Goal: Task Accomplishment & Management: Complete application form

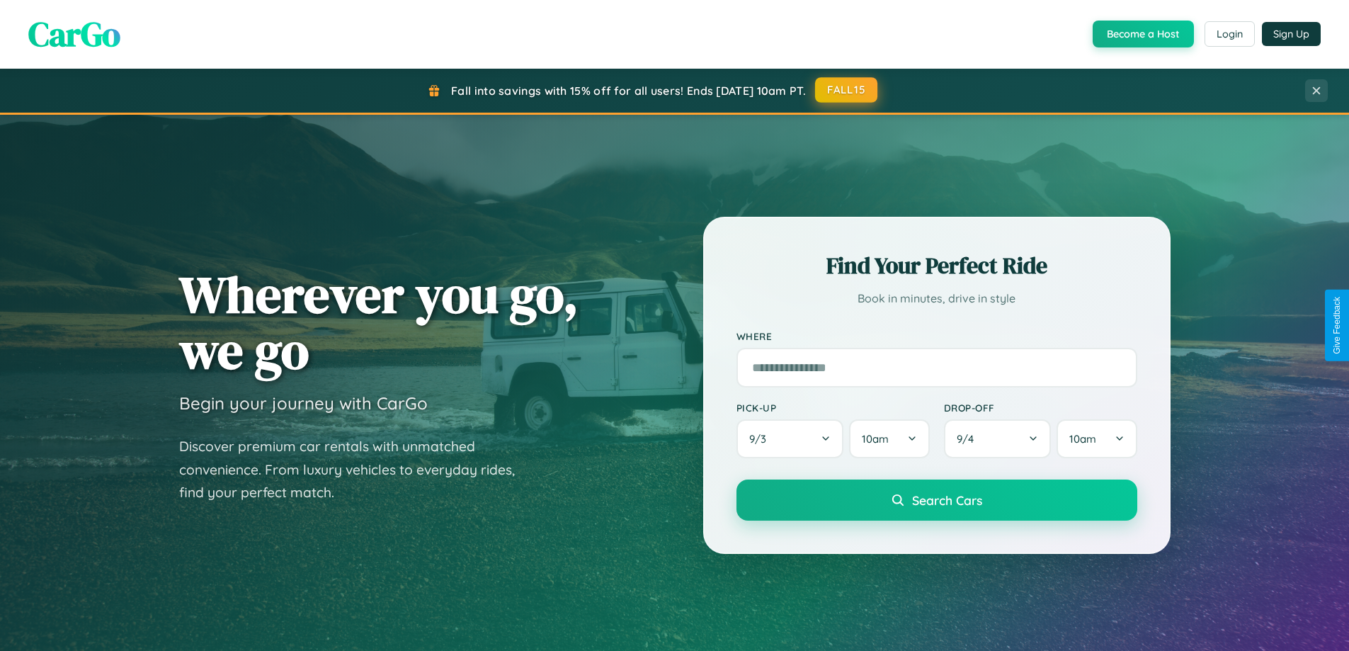
click at [847, 90] on button "FALL15" at bounding box center [846, 90] width 62 height 26
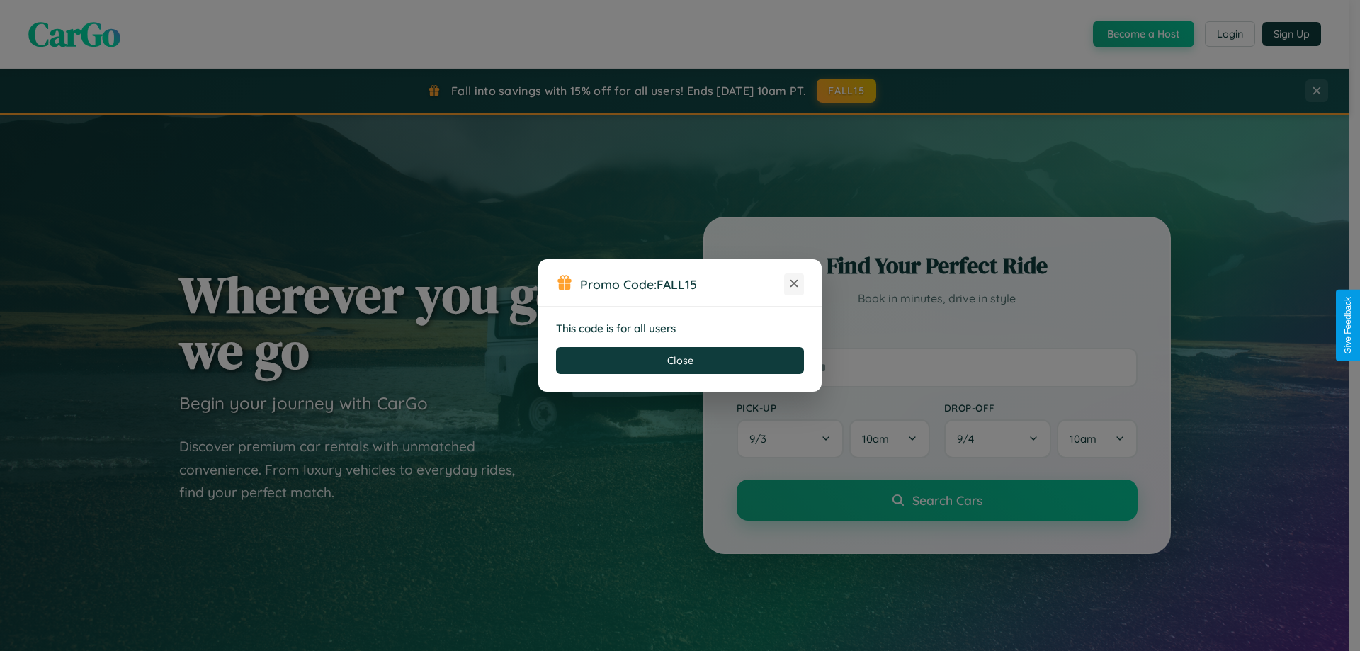
click at [794, 284] on icon at bounding box center [794, 283] width 14 height 14
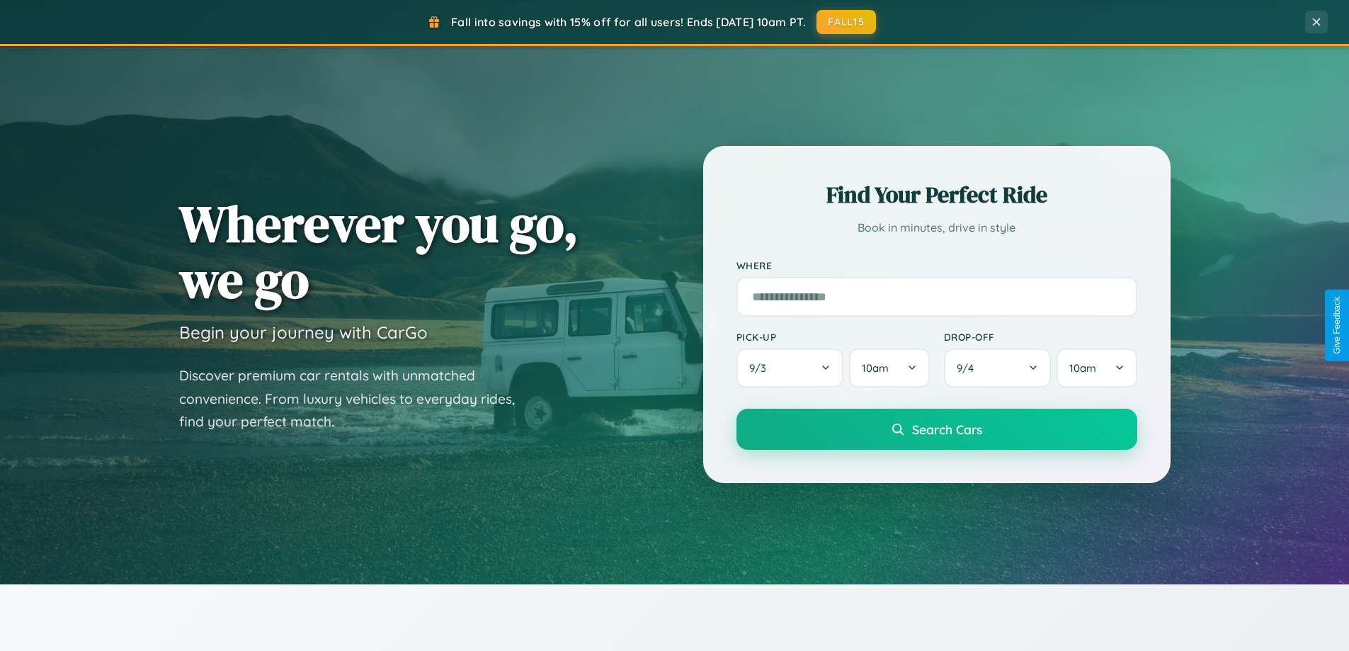
scroll to position [975, 0]
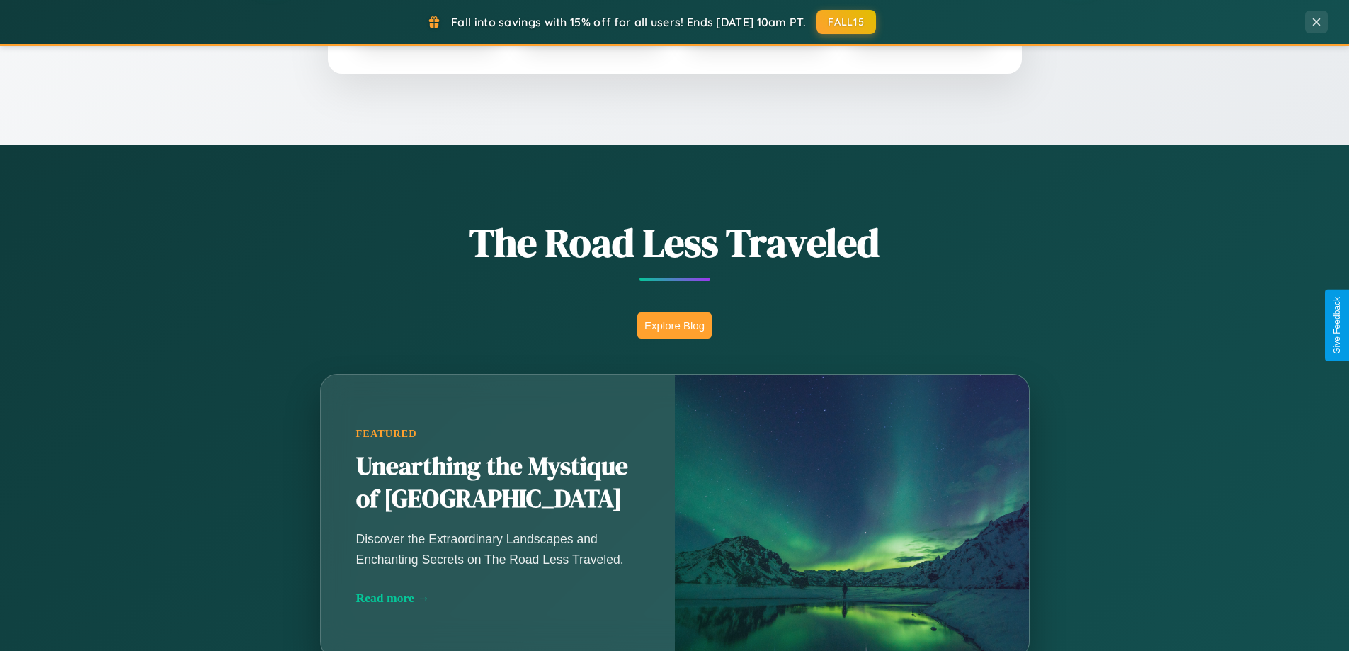
click at [674, 325] on button "Explore Blog" at bounding box center [675, 325] width 74 height 26
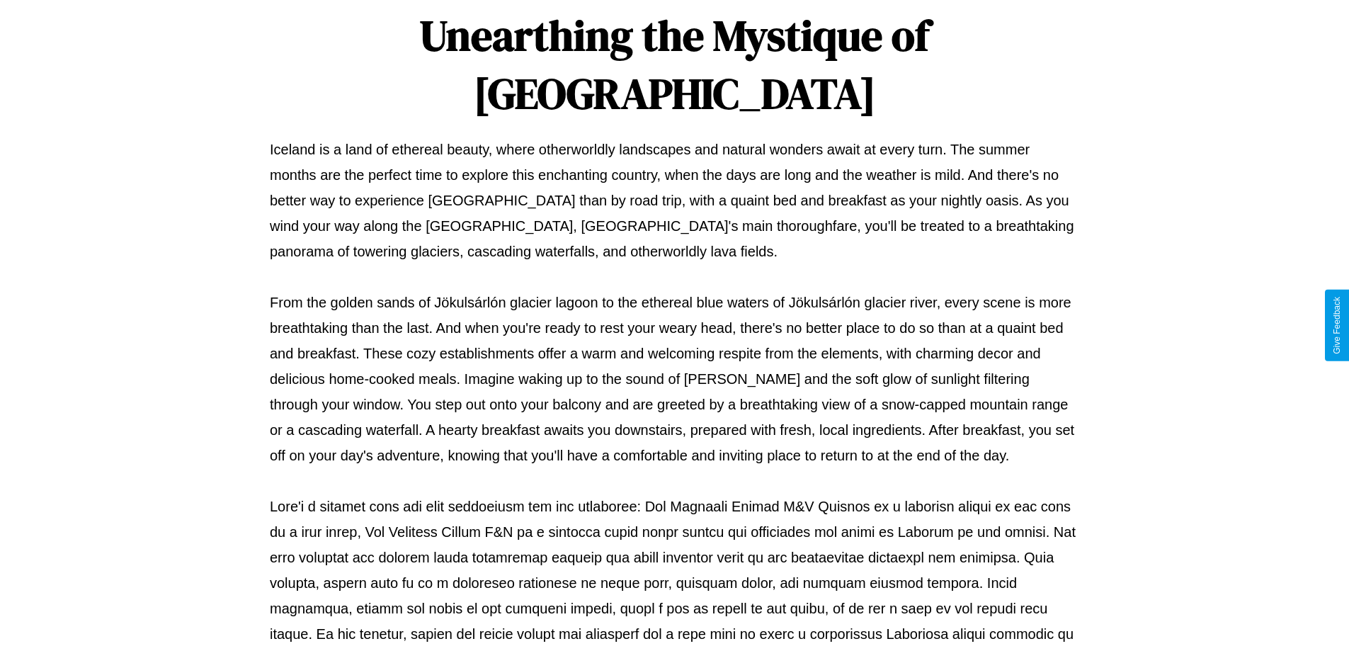
scroll to position [458, 0]
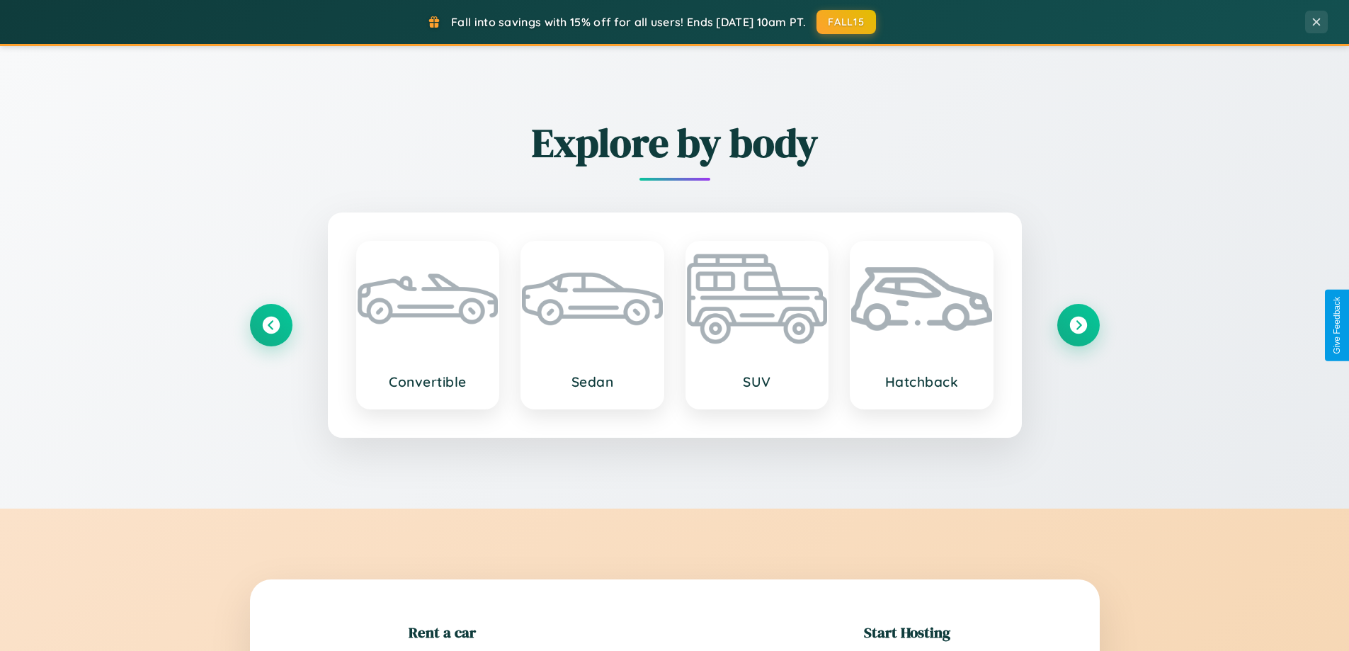
scroll to position [306, 0]
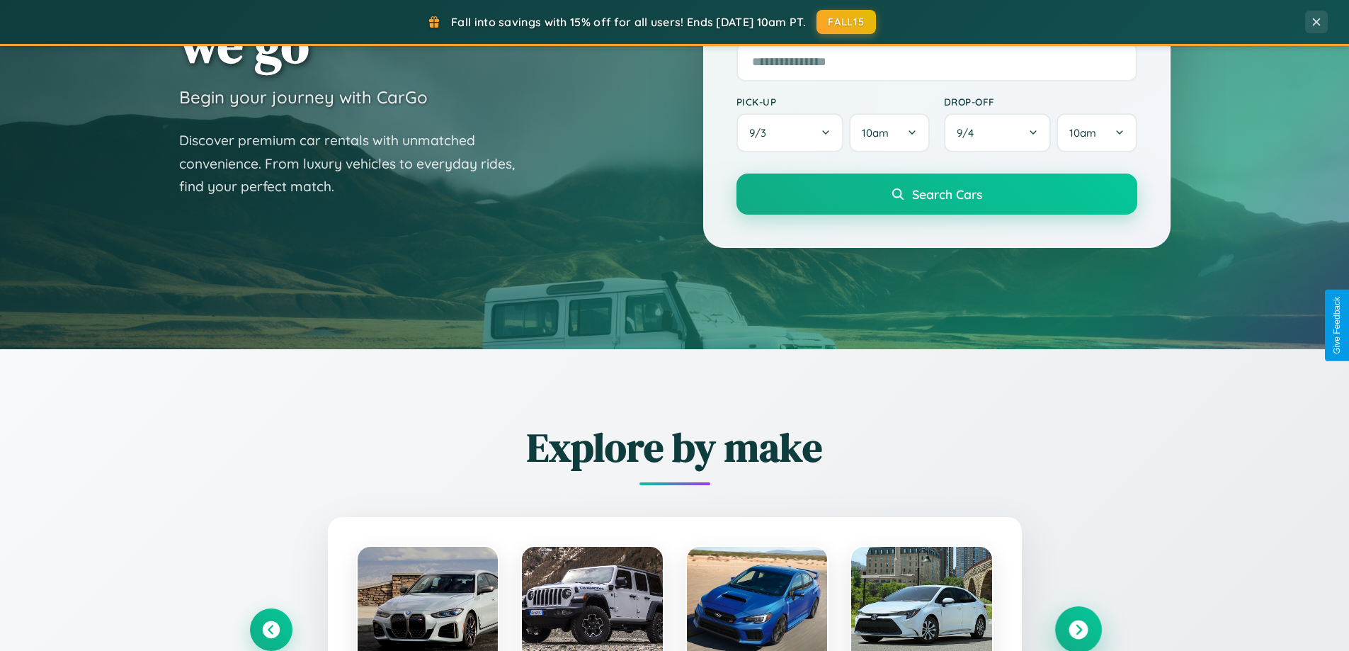
click at [1078, 630] on icon at bounding box center [1078, 630] width 19 height 19
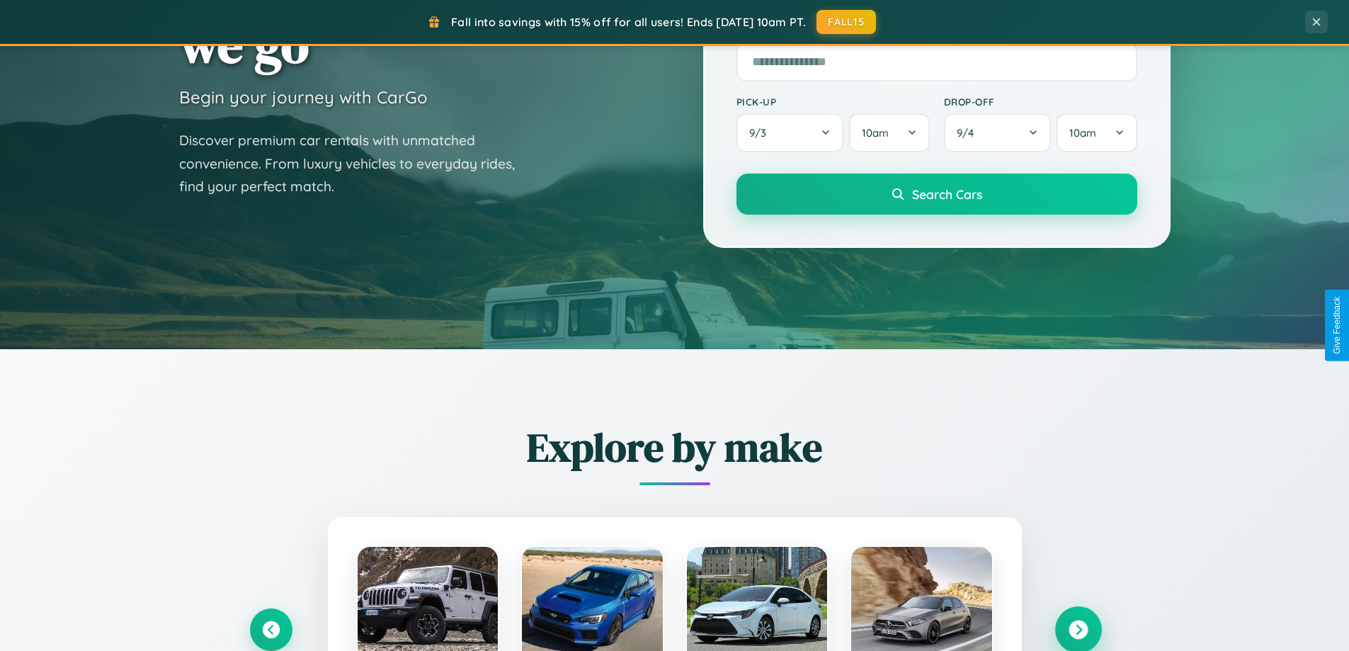
click at [1078, 628] on icon at bounding box center [1078, 630] width 19 height 19
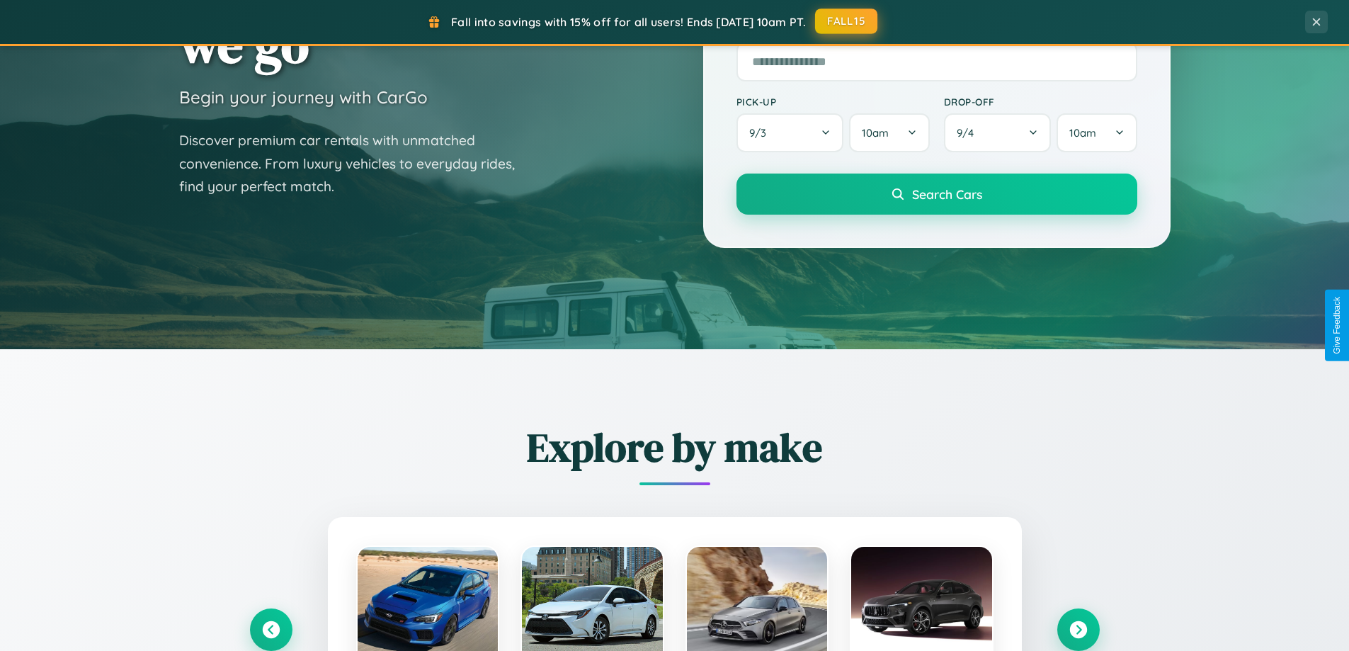
click at [847, 21] on button "FALL15" at bounding box center [846, 22] width 62 height 26
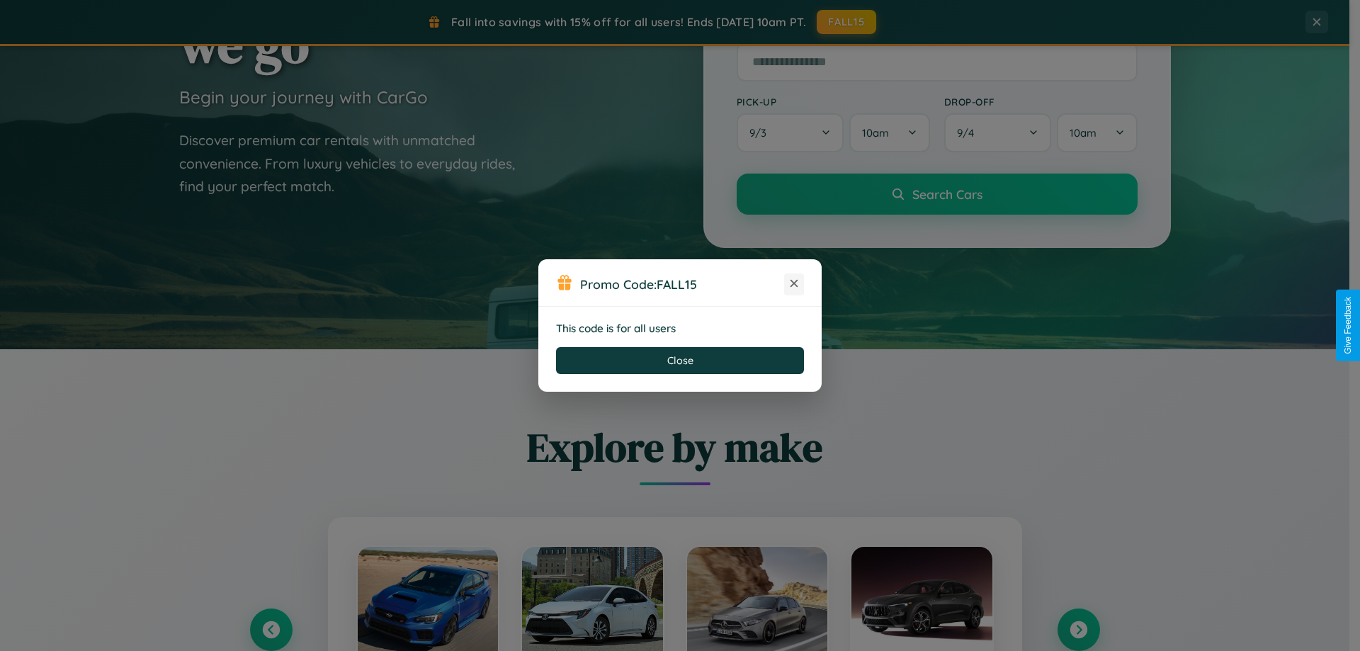
click at [794, 284] on icon at bounding box center [794, 283] width 14 height 14
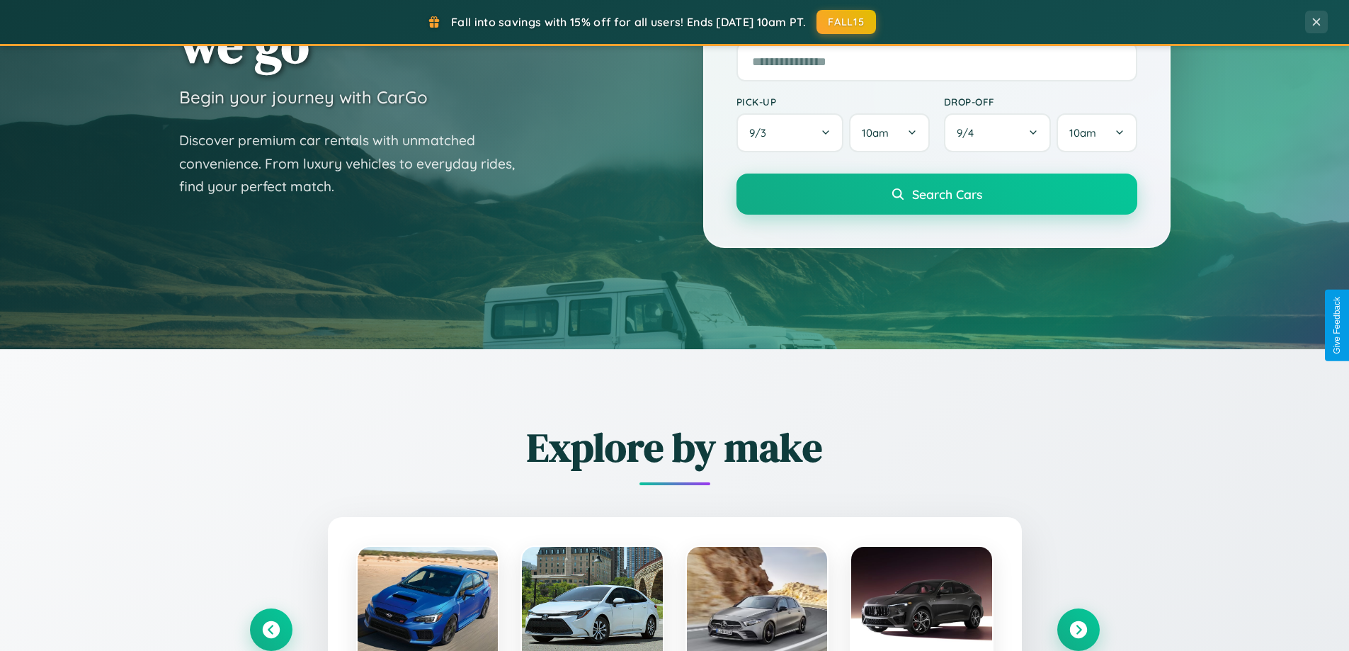
scroll to position [0, 0]
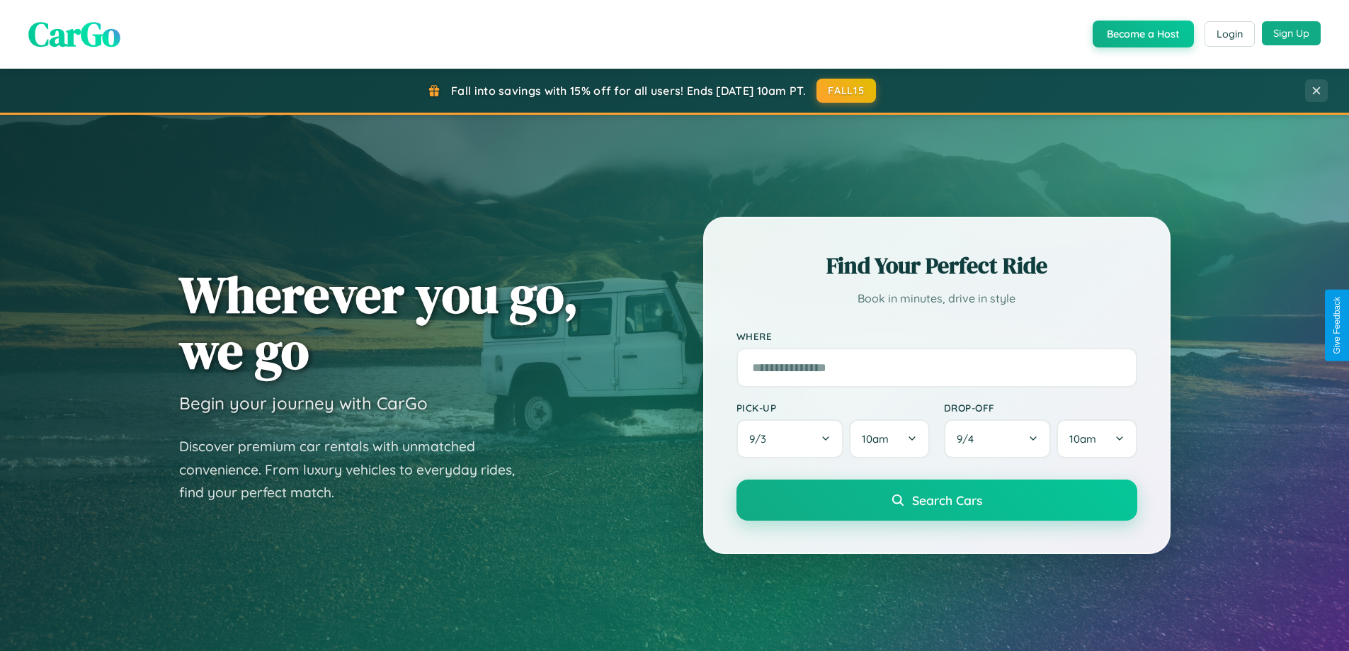
click at [1291, 33] on button "Sign Up" at bounding box center [1291, 33] width 59 height 24
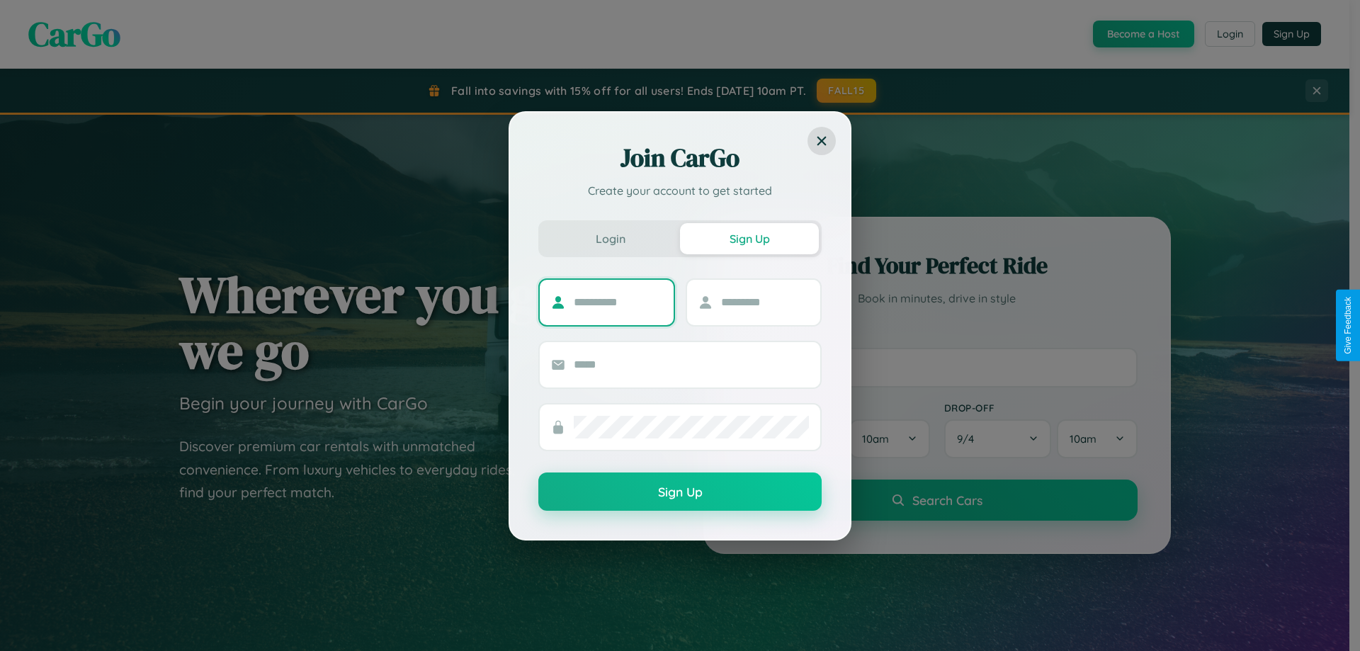
click at [618, 302] on input "text" at bounding box center [618, 302] width 89 height 23
type input "*******"
click at [764, 302] on input "text" at bounding box center [765, 302] width 89 height 23
type input "*****"
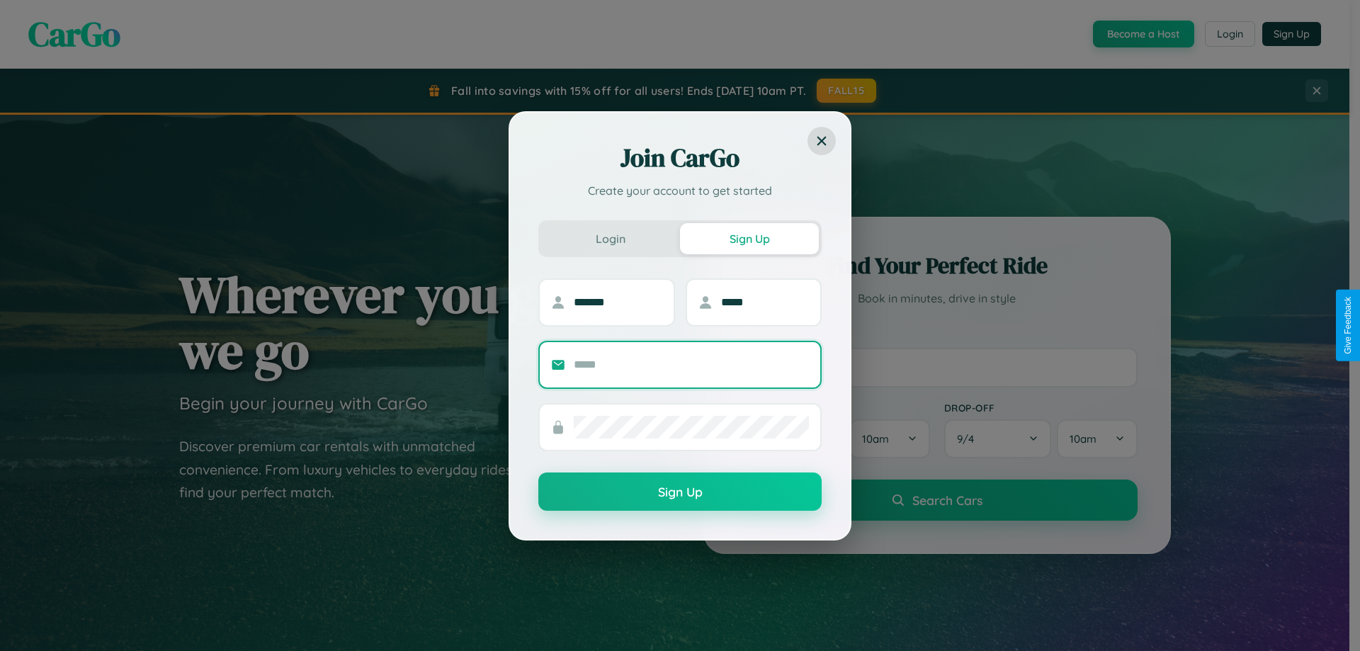
click at [691, 364] on input "text" at bounding box center [691, 364] width 235 height 23
type input "**********"
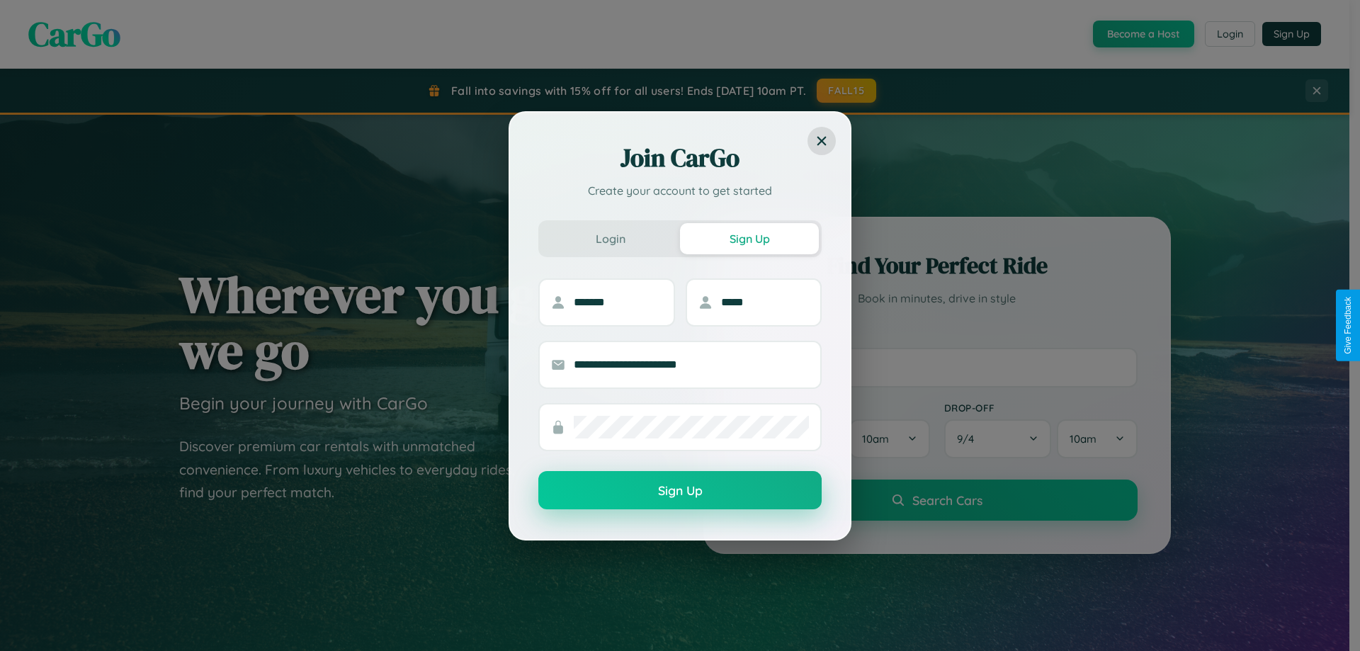
click at [680, 490] on button "Sign Up" at bounding box center [679, 490] width 283 height 38
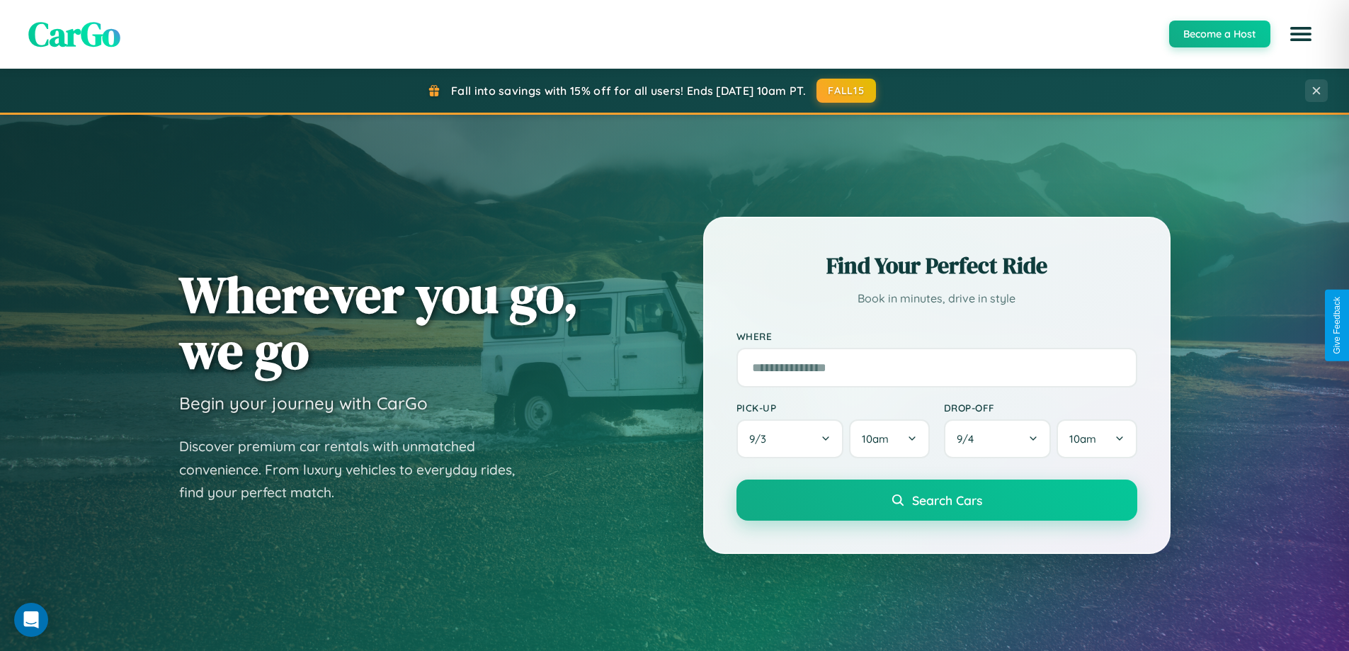
scroll to position [42, 0]
